Goal: Complete application form

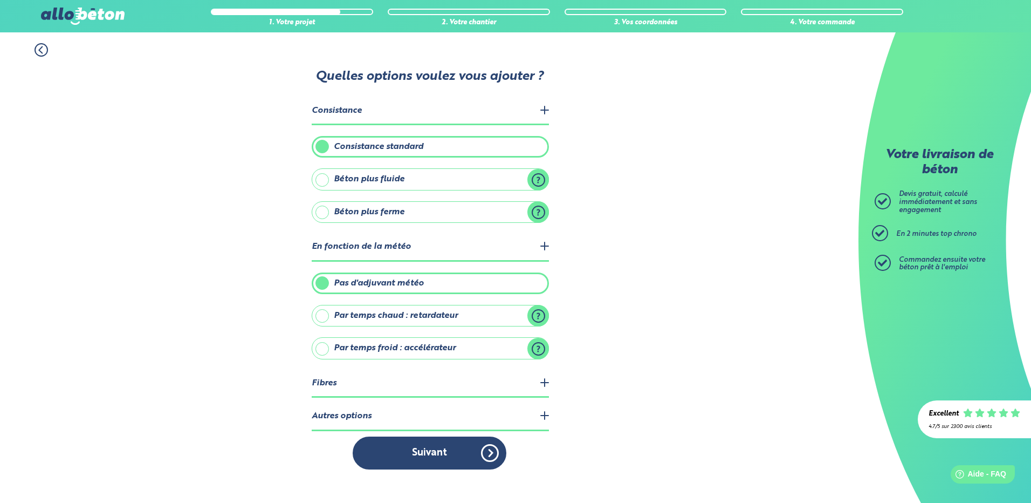
click at [354, 415] on legend "Autres options" at bounding box center [430, 416] width 237 height 27
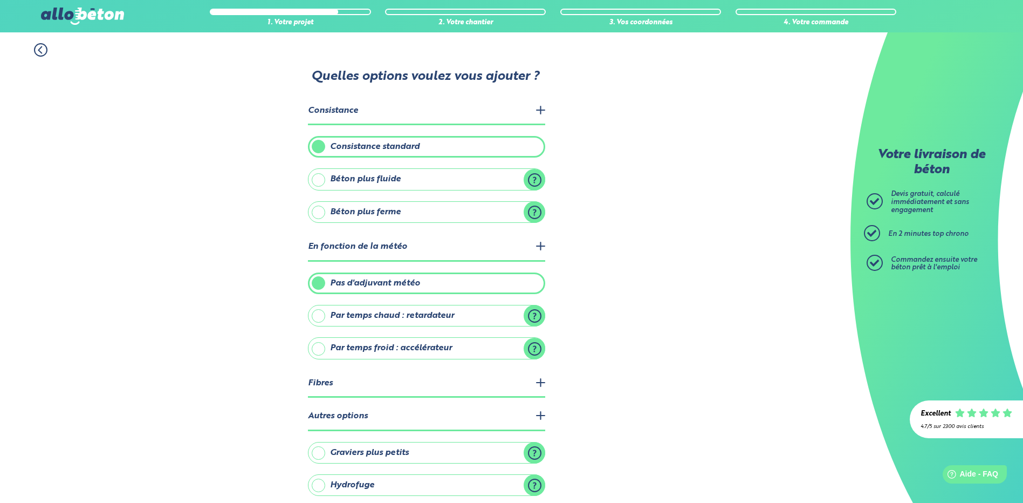
scroll to position [47, 0]
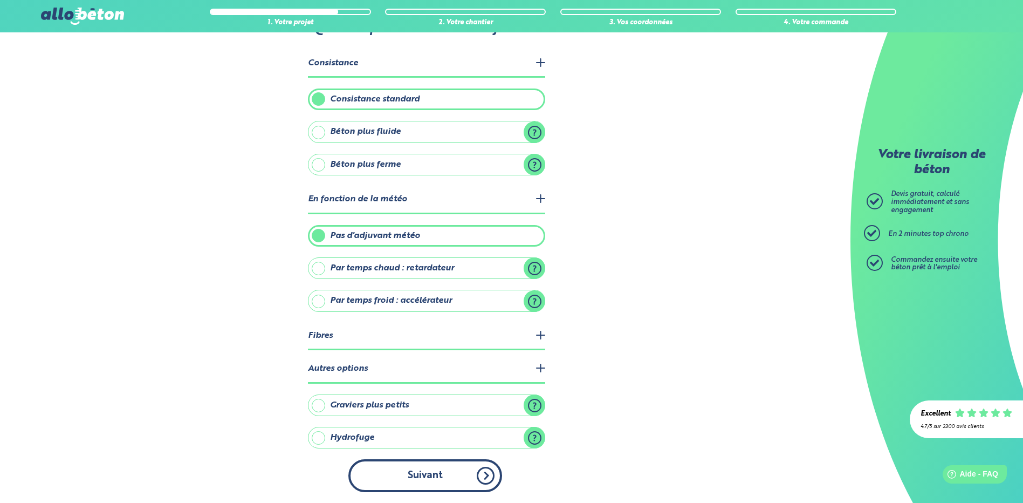
click at [424, 478] on button "Suivant" at bounding box center [425, 475] width 154 height 33
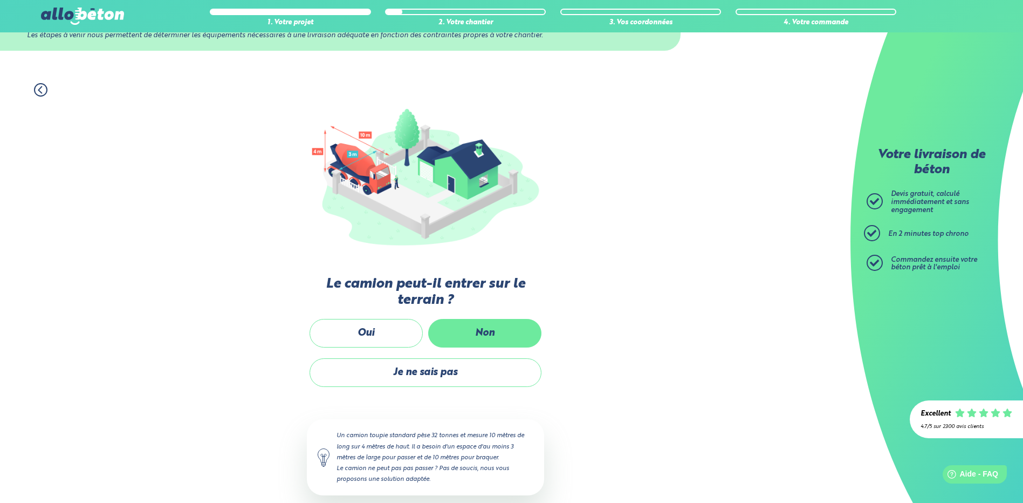
click at [466, 328] on label "Non" at bounding box center [484, 333] width 113 height 29
click at [0, 0] on input "Non" at bounding box center [0, 0] width 0 height 0
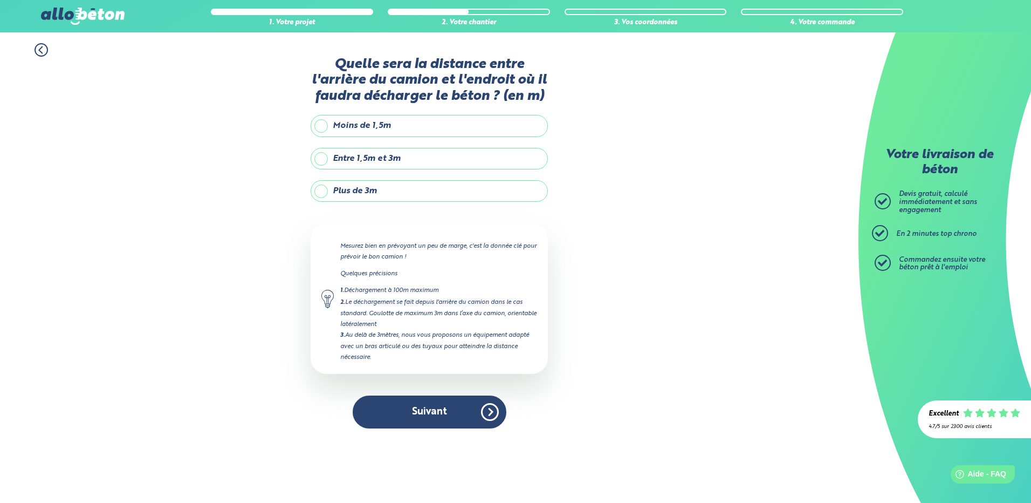
click at [331, 202] on label "Plus de 3m" at bounding box center [429, 191] width 237 height 22
click at [0, 0] on input "Plus de 3m" at bounding box center [0, 0] width 0 height 0
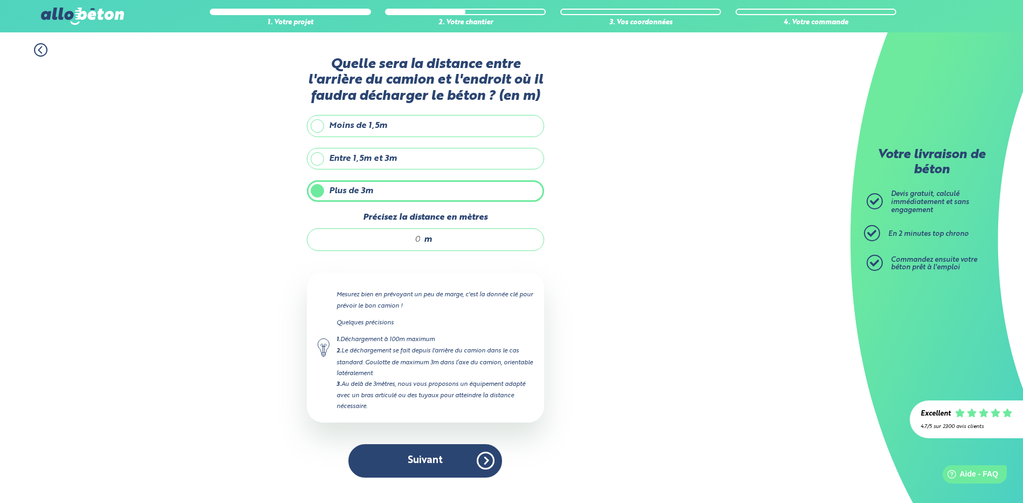
click at [413, 245] on input "Précisez la distance en mètres" at bounding box center [369, 239] width 103 height 11
type input "10"
click at [432, 476] on button "Suivant" at bounding box center [425, 460] width 154 height 33
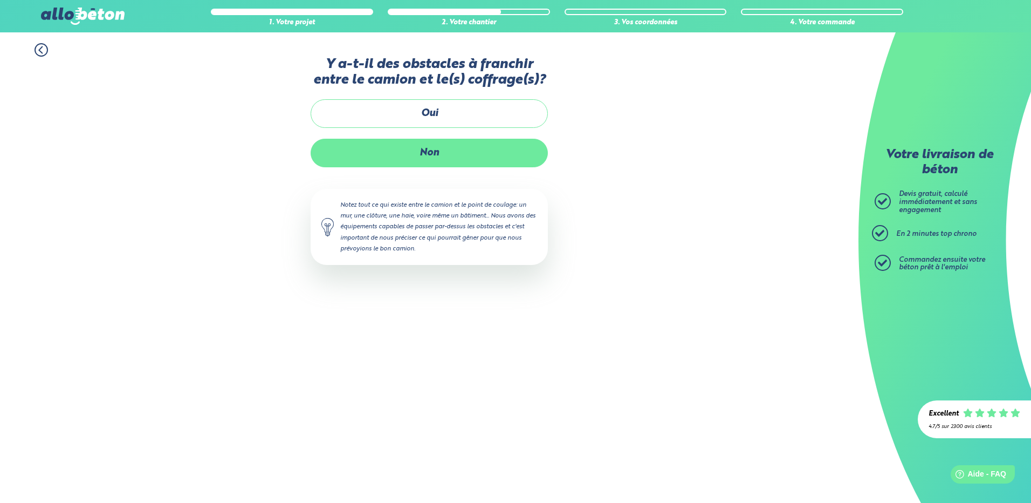
click at [426, 167] on label "Non" at bounding box center [429, 153] width 237 height 29
click at [0, 0] on input "Non" at bounding box center [0, 0] width 0 height 0
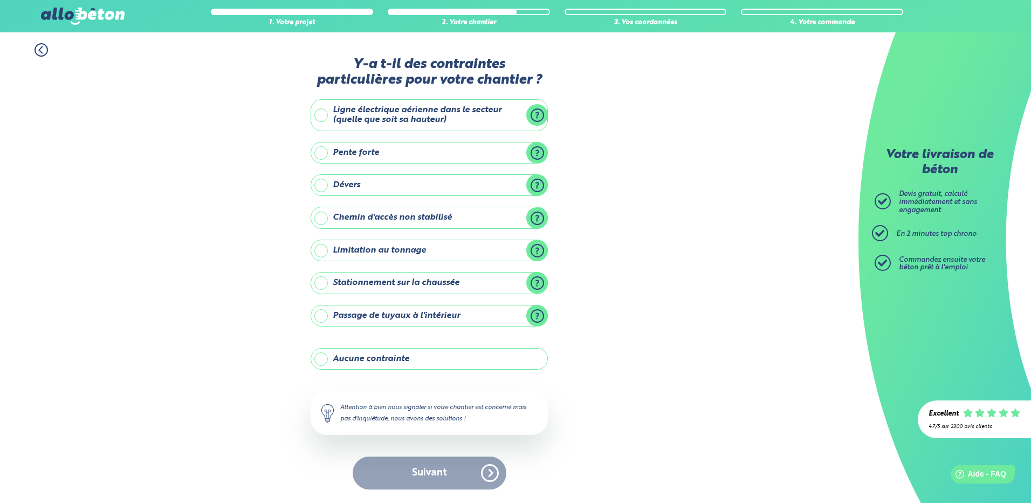
click at [535, 184] on label "Dévers" at bounding box center [429, 185] width 237 height 22
click at [0, 0] on input "Dévers" at bounding box center [0, 0] width 0 height 0
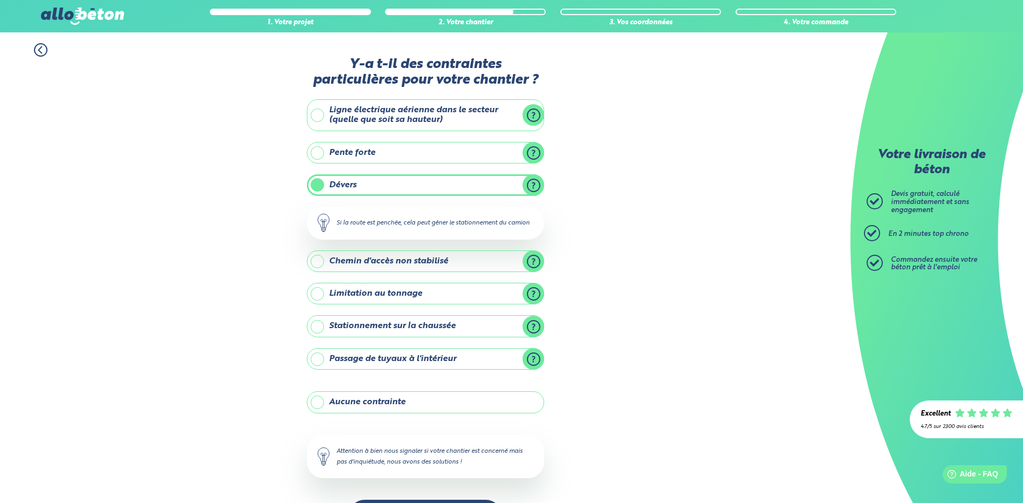
scroll to position [40, 0]
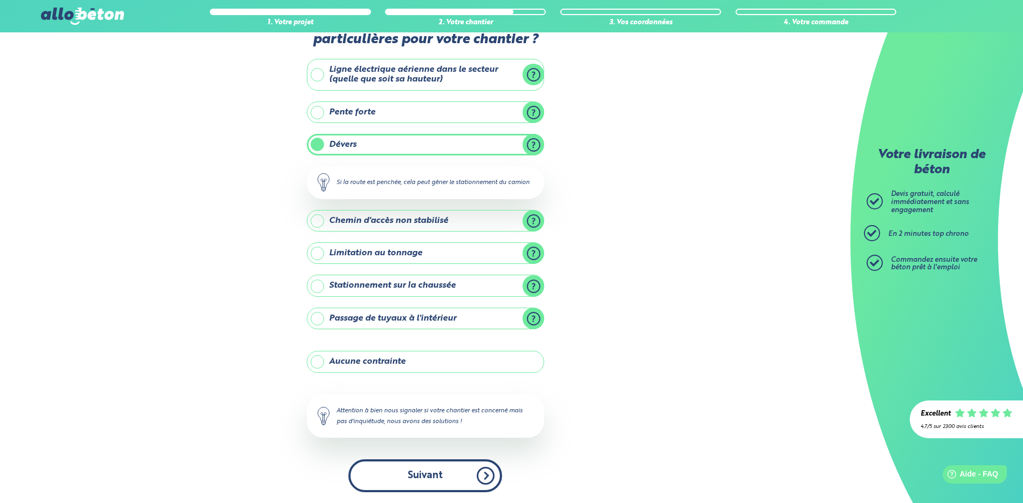
click at [415, 477] on button "Suivant" at bounding box center [425, 475] width 154 height 33
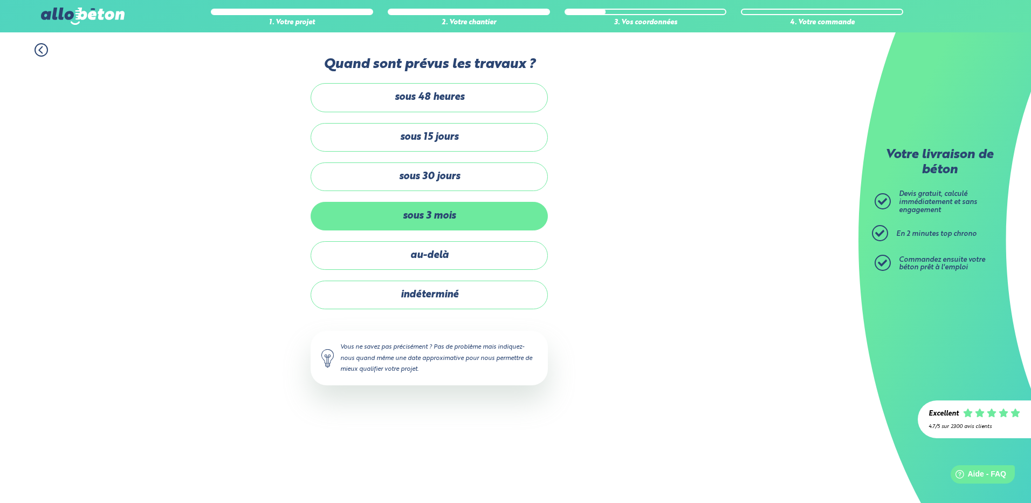
click at [433, 217] on label "sous 3 mois" at bounding box center [429, 216] width 237 height 29
click at [0, 0] on input "sous 3 mois" at bounding box center [0, 0] width 0 height 0
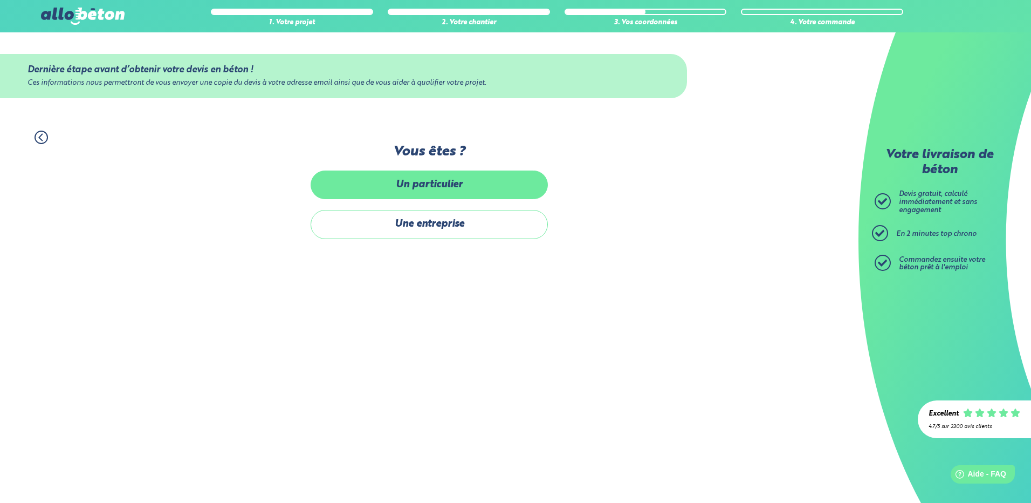
click at [444, 177] on label "Un particulier" at bounding box center [429, 184] width 237 height 29
click at [0, 0] on input "Un particulier" at bounding box center [0, 0] width 0 height 0
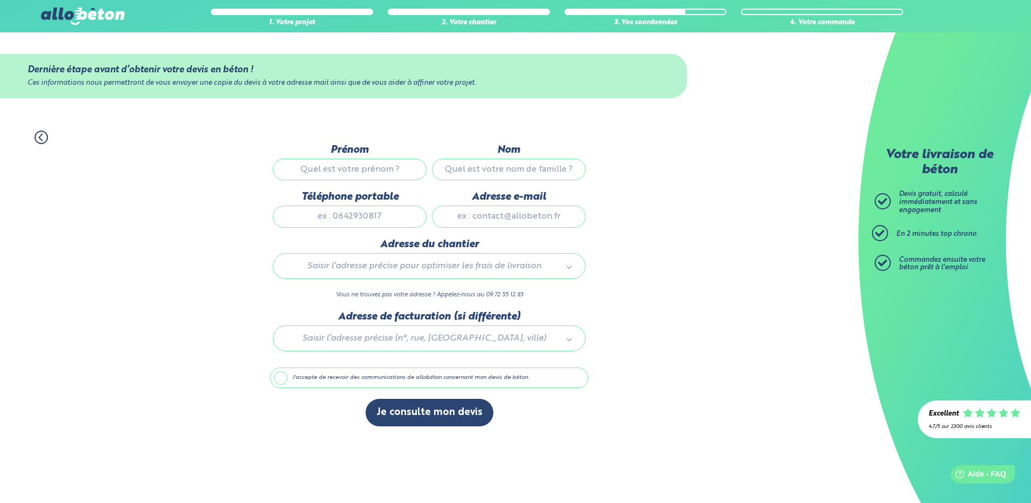
click at [391, 172] on input "Prénom" at bounding box center [350, 170] width 154 height 22
type input "[PERSON_NAME]"
type input "0612940699"
type input "[PERSON_NAME][EMAIL_ADDRESS][DOMAIN_NAME]"
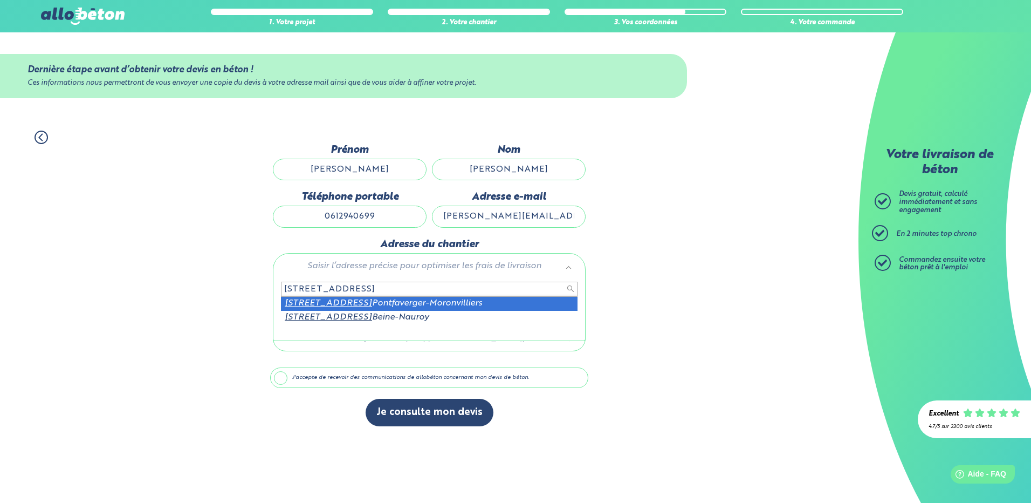
type input "[STREET_ADDRESS]"
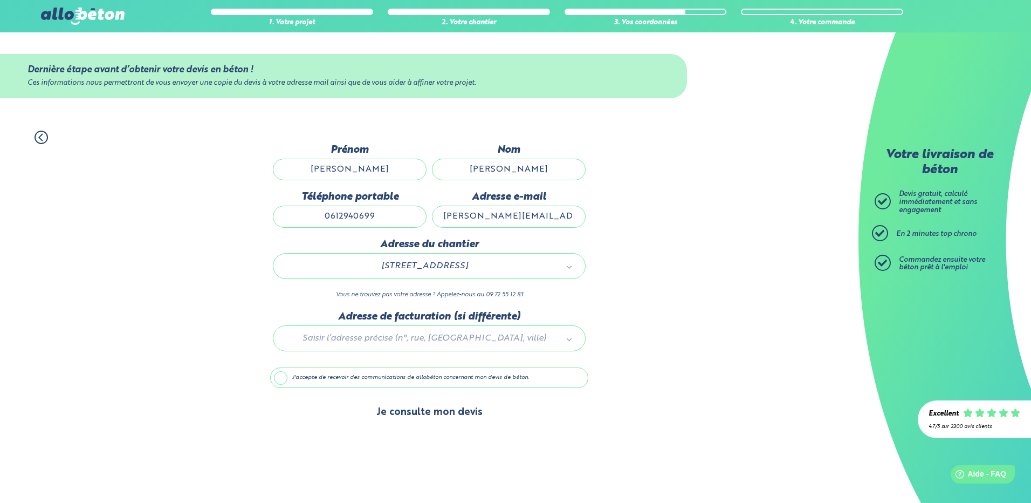
click at [423, 412] on button "Je consulte mon devis" at bounding box center [430, 411] width 128 height 27
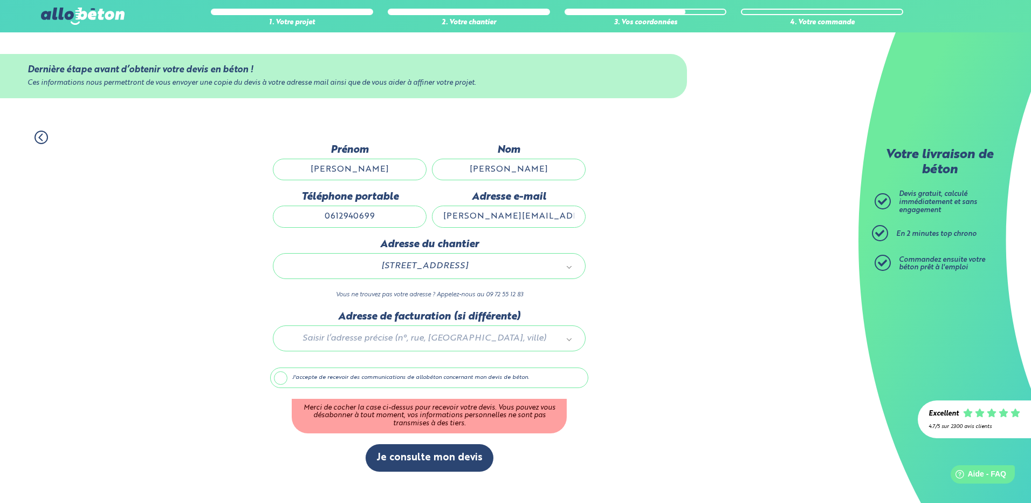
click at [284, 377] on label "J'accepte de recevoir des communications de allobéton concernant mon devis de b…" at bounding box center [429, 377] width 318 height 20
click at [0, 0] on input "J'accepte de recevoir des communications de allobéton concernant mon devis de b…" at bounding box center [0, 0] width 0 height 0
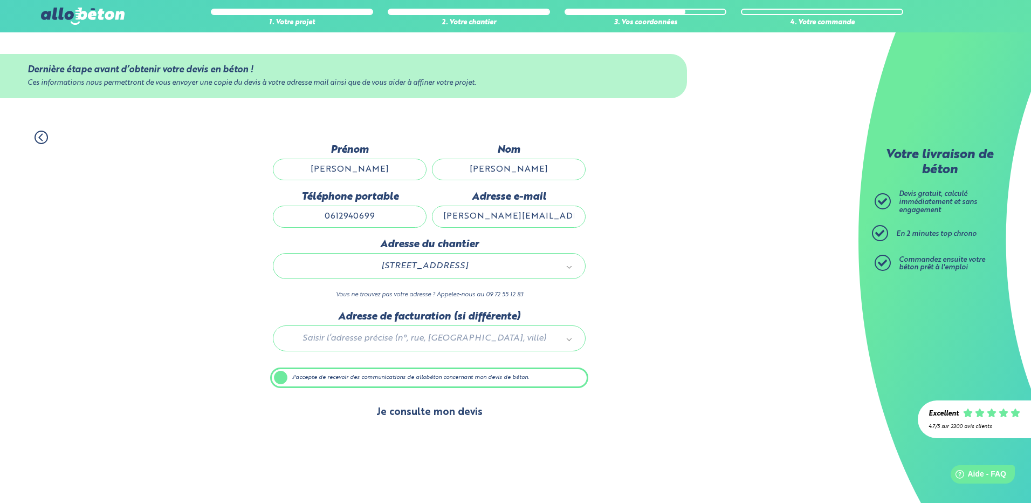
click at [442, 413] on button "Je consulte mon devis" at bounding box center [430, 411] width 128 height 27
